Goal: Information Seeking & Learning: Learn about a topic

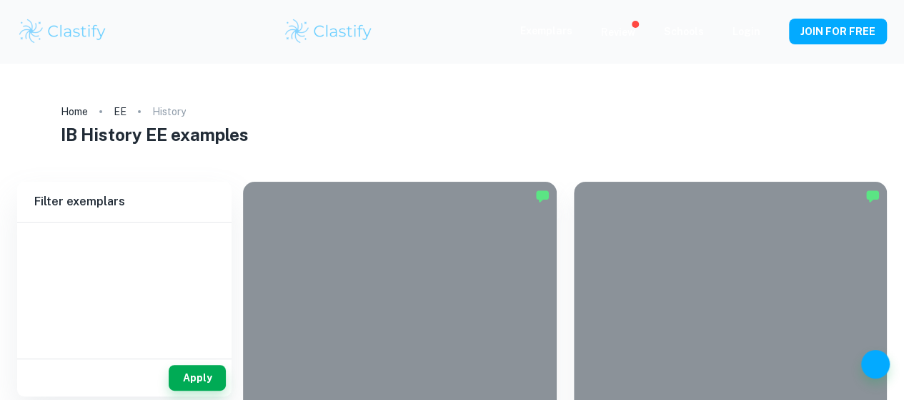
type input "History"
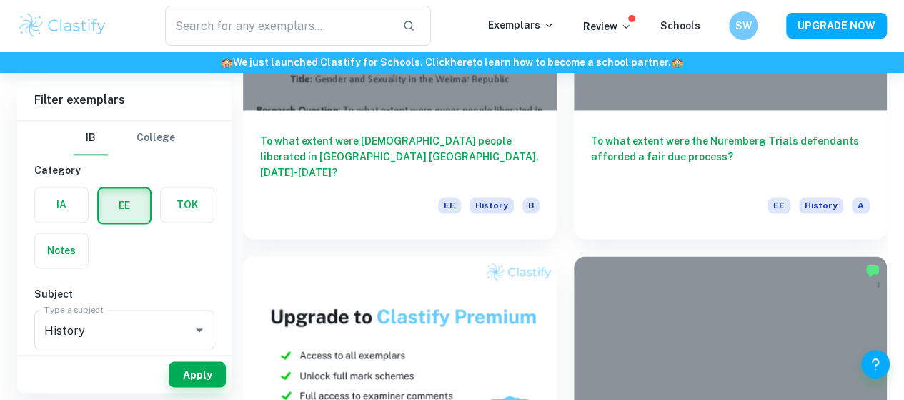
scroll to position [1070, 0]
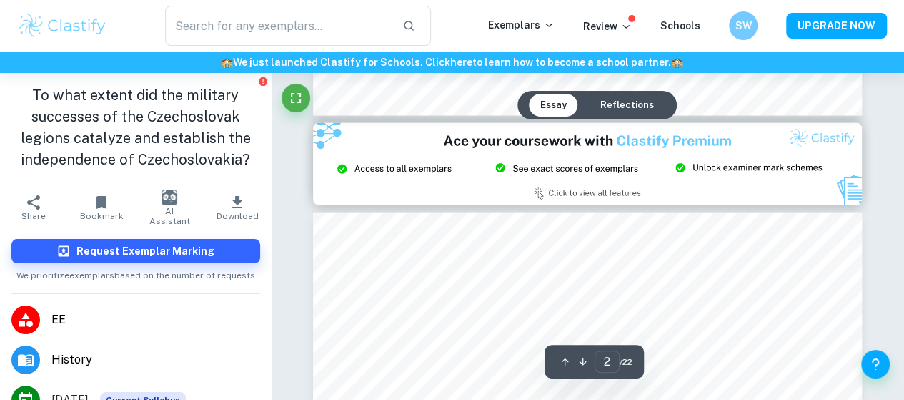
type input "3"
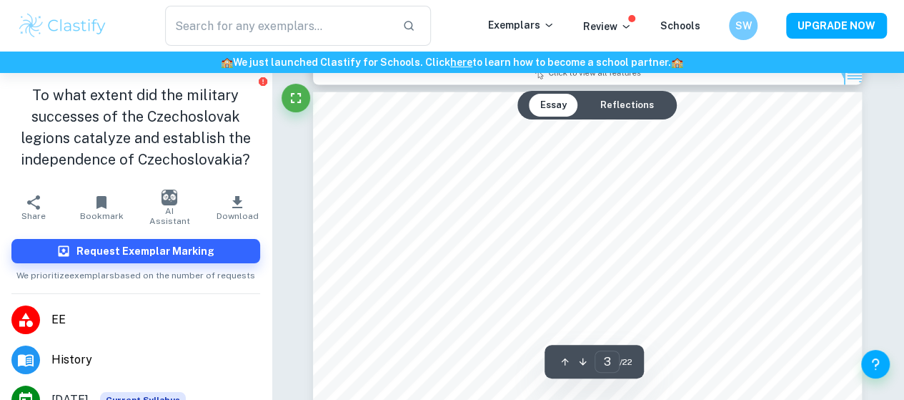
scroll to position [1638, 0]
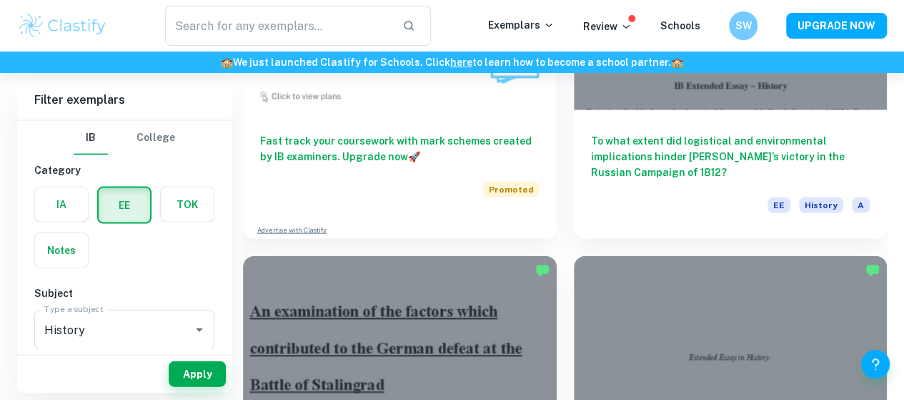
scroll to position [1448, 0]
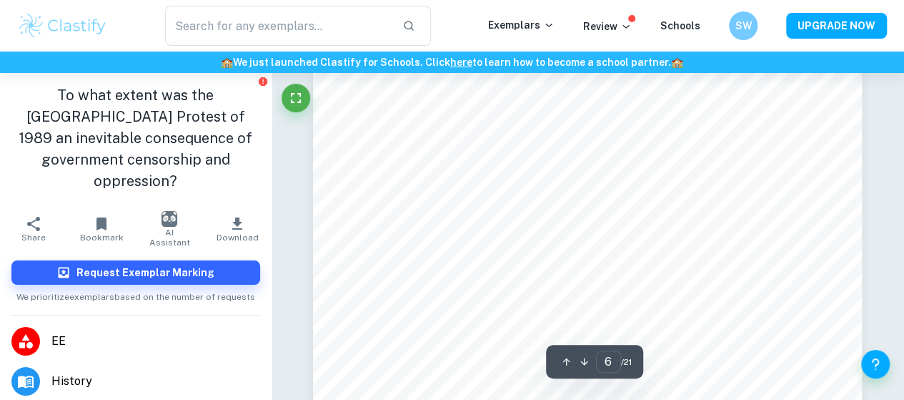
scroll to position [4105, 0]
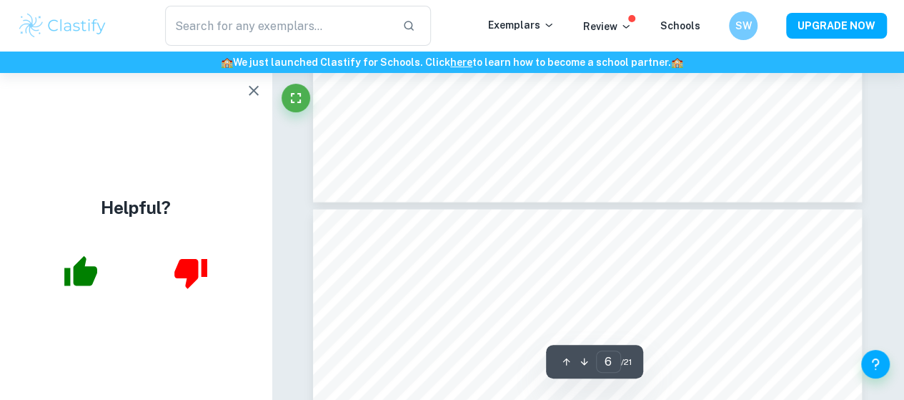
type input "7"
click at [256, 91] on icon "button" at bounding box center [253, 90] width 17 height 17
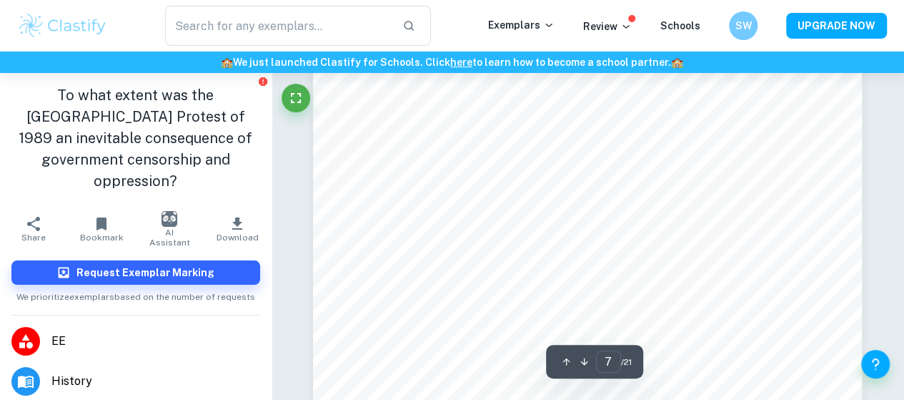
scroll to position [4845, 0]
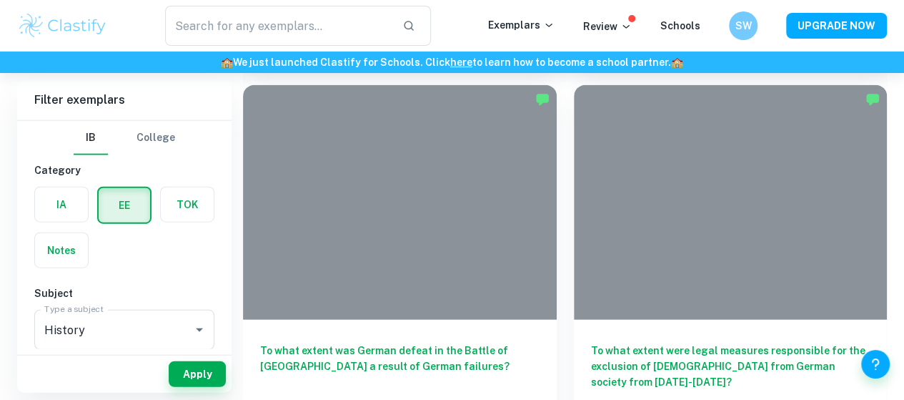
scroll to position [1622, 0]
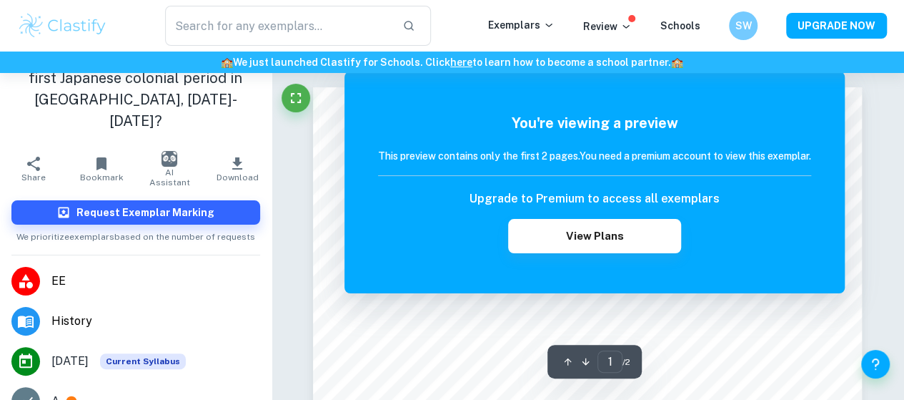
scroll to position [21, 0]
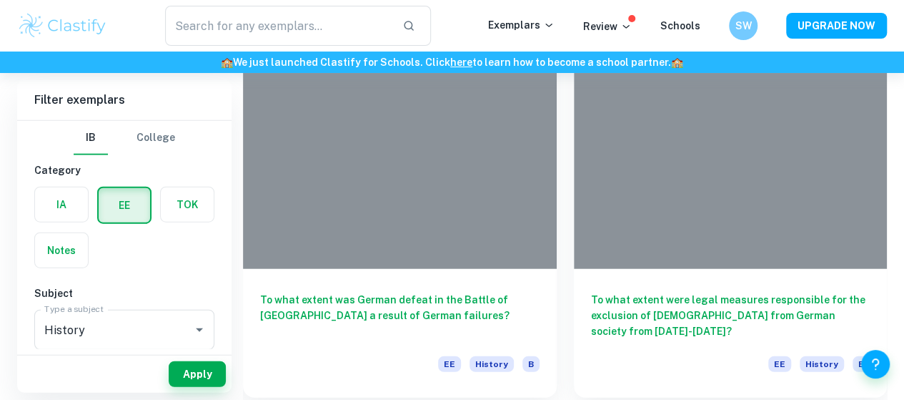
scroll to position [1672, 0]
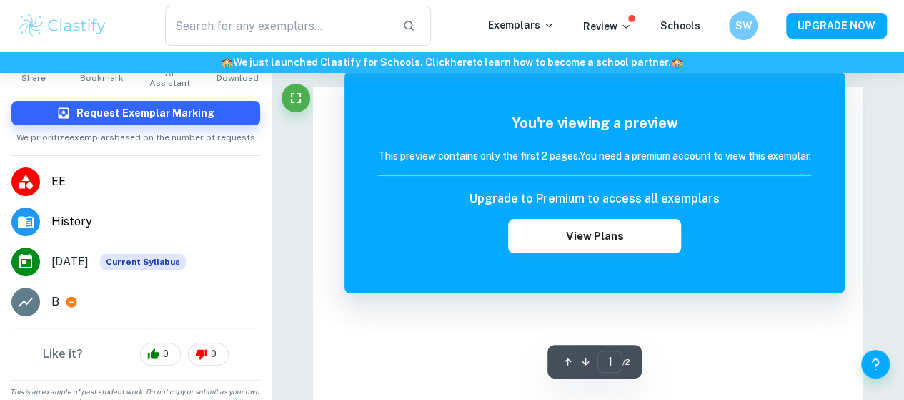
scroll to position [139, 0]
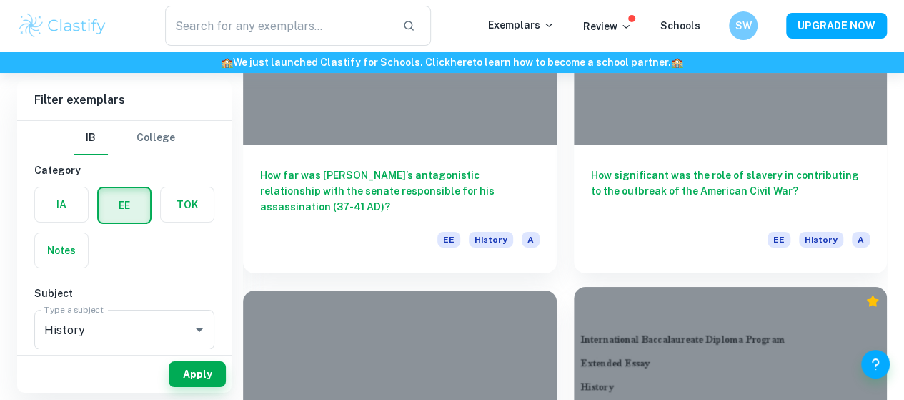
scroll to position [2559, 0]
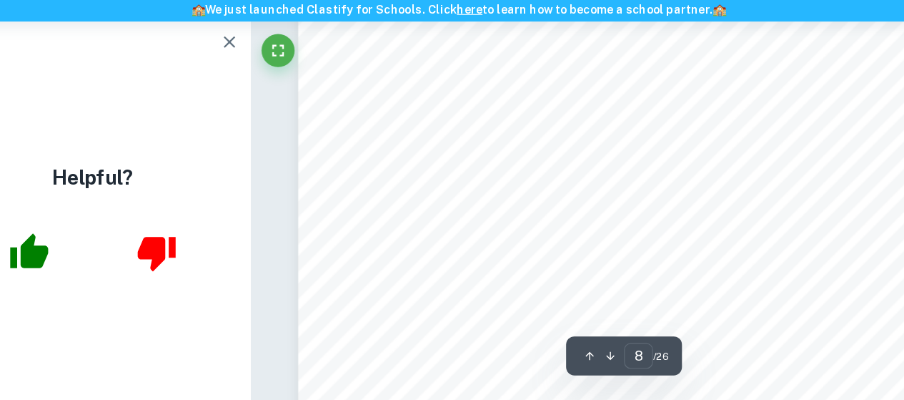
scroll to position [5967, 0]
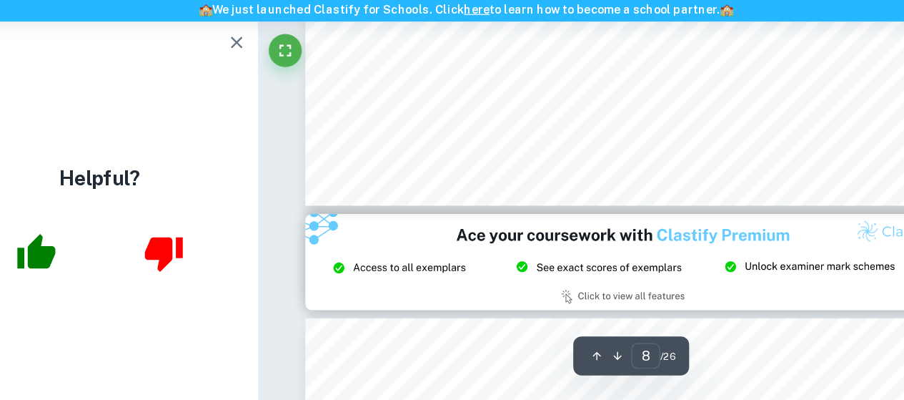
type input "9"
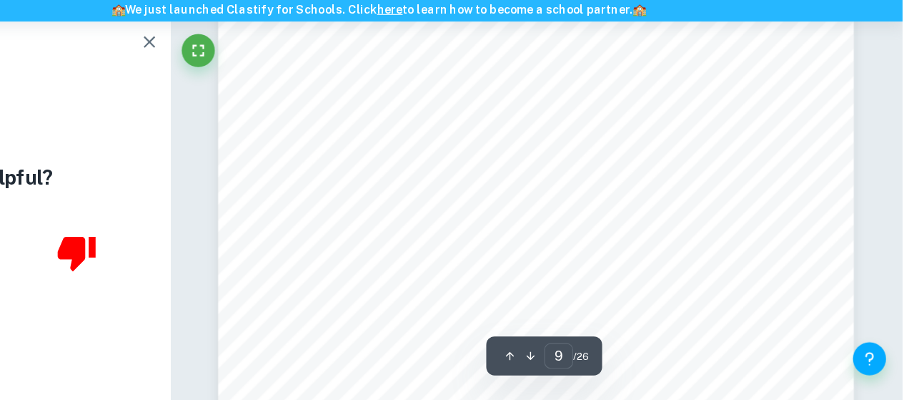
scroll to position [6672, 0]
